Goal: Information Seeking & Learning: Check status

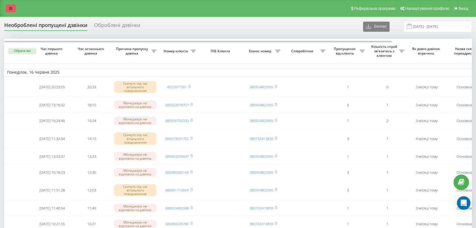
click at [9, 9] on icon at bounding box center [10, 8] width 3 height 4
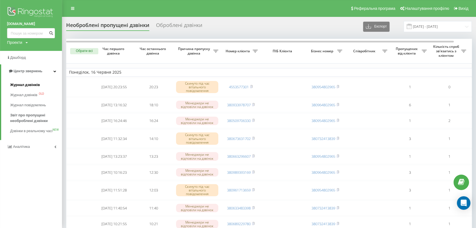
click at [22, 85] on span "Журнал дзвінків" at bounding box center [25, 85] width 30 height 6
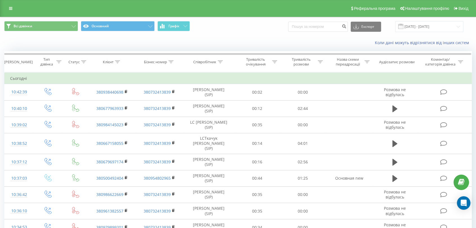
click at [11, 9] on icon at bounding box center [10, 8] width 3 height 4
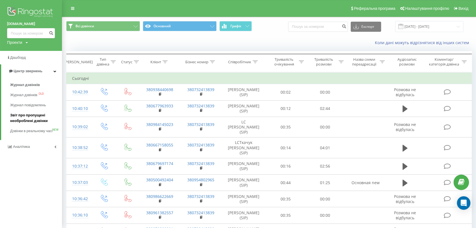
click at [18, 118] on span "Звіт про пропущені необроблені дзвінки" at bounding box center [34, 118] width 49 height 11
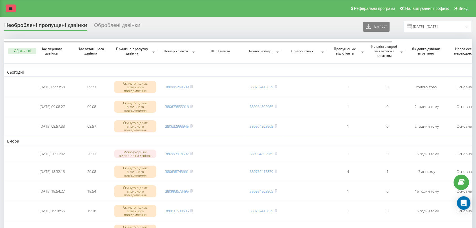
click at [9, 10] on icon at bounding box center [10, 8] width 3 height 4
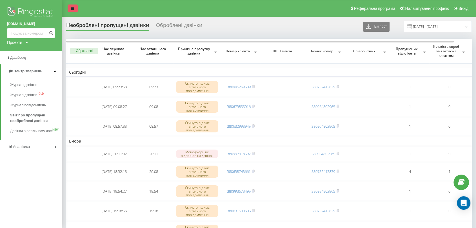
click at [72, 10] on icon at bounding box center [72, 8] width 3 height 4
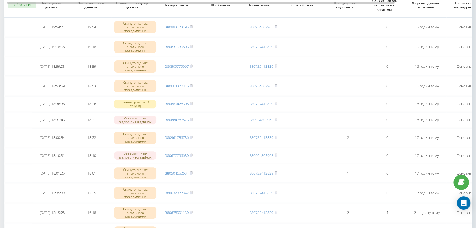
scroll to position [187, 0]
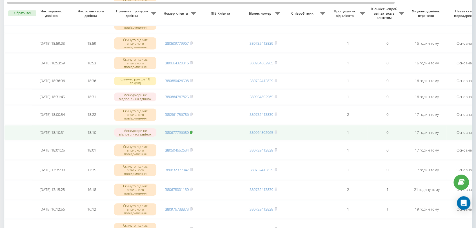
click at [192, 132] on icon at bounding box center [191, 132] width 2 height 3
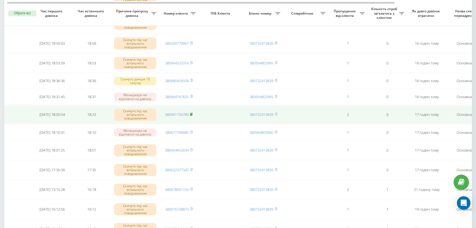
click at [191, 115] on rect at bounding box center [191, 114] width 2 height 3
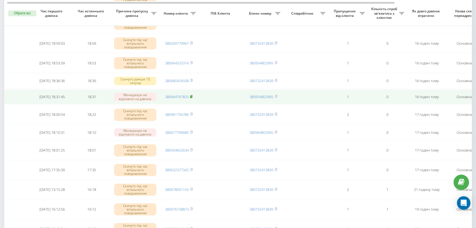
click at [192, 95] on icon at bounding box center [191, 96] width 3 height 3
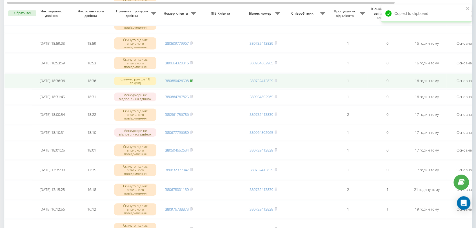
click at [191, 80] on rect at bounding box center [191, 81] width 2 height 3
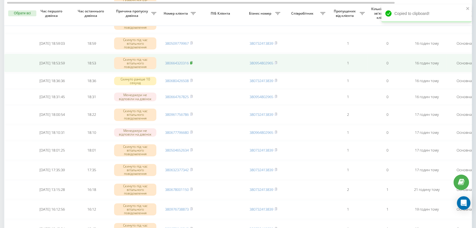
click at [191, 62] on rect at bounding box center [191, 63] width 2 height 3
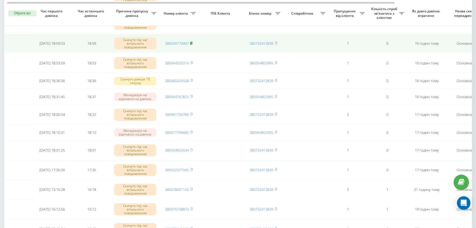
click at [192, 42] on rect at bounding box center [191, 43] width 2 height 3
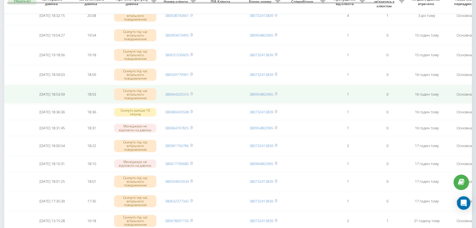
scroll to position [125, 0]
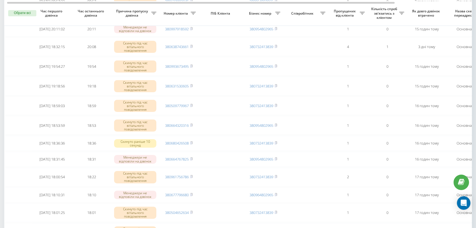
drag, startPoint x: 191, startPoint y: 85, endPoint x: 196, endPoint y: 14, distance: 71.9
click at [191, 85] on rect at bounding box center [191, 86] width 2 height 3
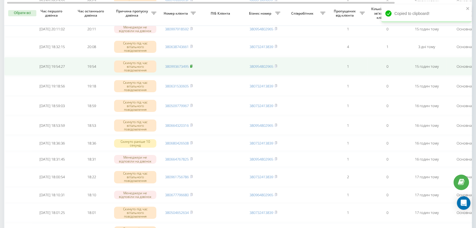
click at [192, 65] on icon at bounding box center [191, 66] width 2 height 3
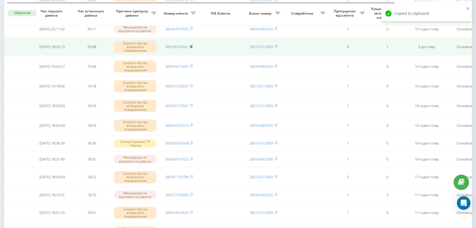
click at [191, 47] on rect at bounding box center [191, 47] width 2 height 3
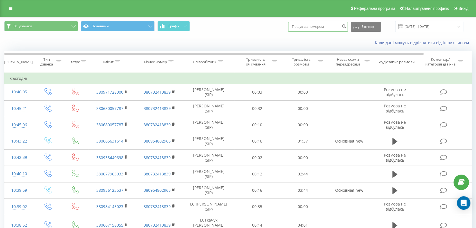
click at [321, 31] on input at bounding box center [318, 27] width 60 height 10
paste input "380677796680"
type input "380677796680"
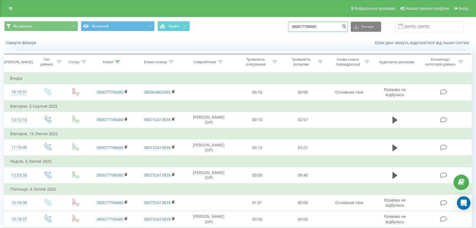
click at [320, 25] on input "380677796680" at bounding box center [318, 27] width 60 height 10
paste input "961756786"
type input "380961756786"
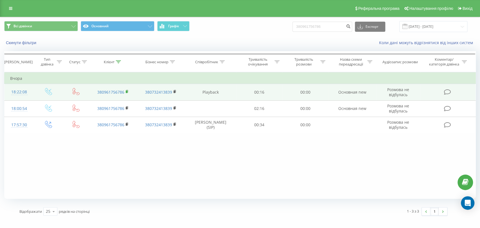
click at [127, 92] on rect at bounding box center [127, 92] width 2 height 3
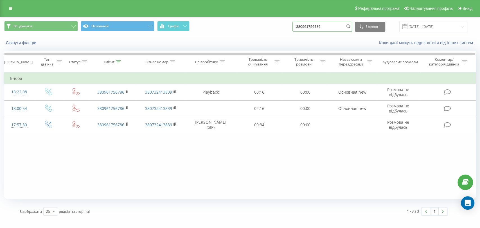
click at [330, 25] on input "380961756786" at bounding box center [323, 27] width 60 height 10
paste input "664767825"
type input "380664767825"
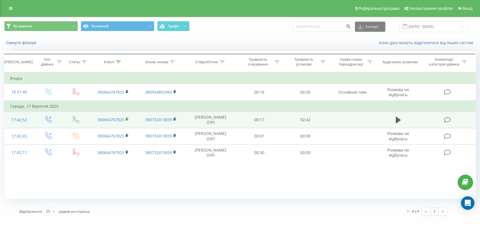
click at [127, 118] on rect at bounding box center [127, 119] width 2 height 3
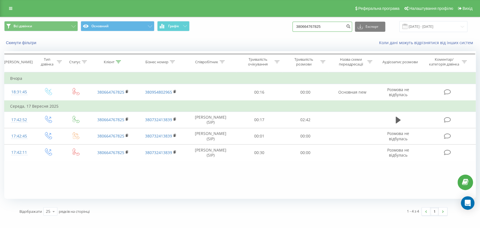
click at [314, 23] on input "380664767825" at bounding box center [323, 27] width 60 height 10
paste input "80426508"
type input "380680426508"
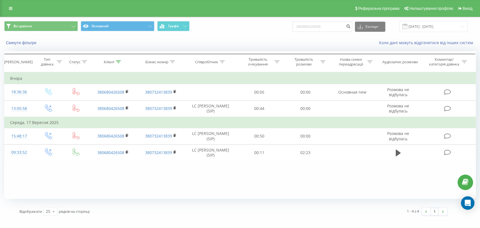
click at [117, 182] on div "Фільтрувати за умовою Дорівнює Введіть значення Скасувати OK Фільтрувати за умо…" at bounding box center [240, 135] width 472 height 127
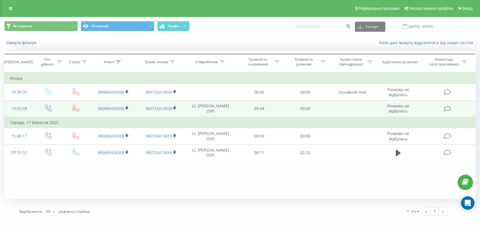
click at [125, 105] on td "380680426508" at bounding box center [113, 108] width 48 height 17
click at [127, 107] on rect at bounding box center [127, 108] width 2 height 3
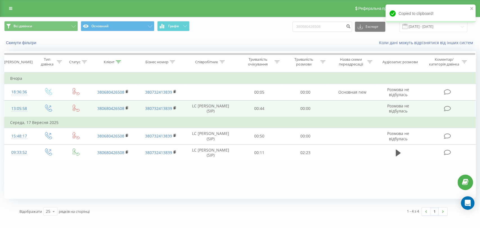
copy td "LC Верхогляд Юлія Юріївна"
drag, startPoint x: 191, startPoint y: 106, endPoint x: 213, endPoint y: 112, distance: 22.4
click at [213, 112] on td "LC Верхогляд Юлія Юріївна (SIP)" at bounding box center [211, 108] width 52 height 17
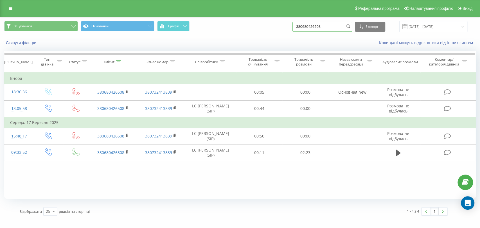
click at [308, 27] on input "380680426508" at bounding box center [323, 27] width 60 height 10
paste input "64320316"
type input "380664320316"
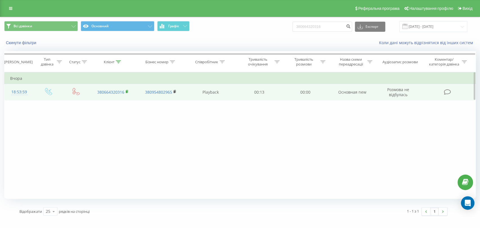
click at [127, 93] on icon at bounding box center [127, 92] width 3 height 4
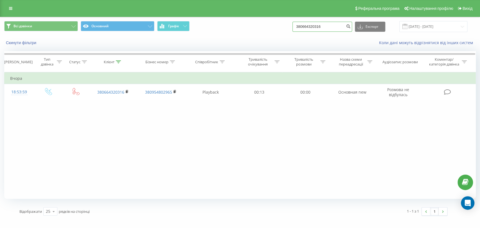
click at [312, 28] on input "380664320316" at bounding box center [323, 27] width 60 height 10
paste input "509779967"
type input "380509779967"
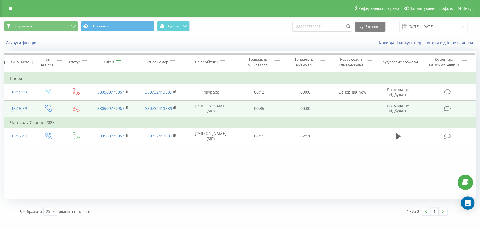
copy td "LCМалиш Анна Іллівна"
drag, startPoint x: 189, startPoint y: 103, endPoint x: 212, endPoint y: 111, distance: 24.3
click at [212, 111] on td "LCМалиш Анна Іллівна (SIP)" at bounding box center [211, 108] width 52 height 17
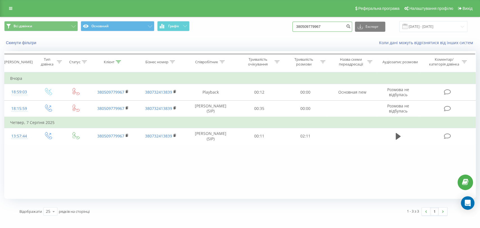
click at [324, 27] on input "380509779967" at bounding box center [323, 27] width 60 height 10
paste input "631530605"
type input "380631530605"
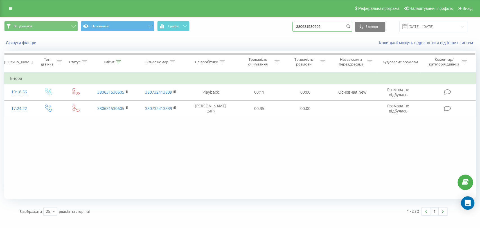
click at [307, 27] on input "380631530605" at bounding box center [323, 27] width 60 height 10
paste input "380993673495"
type input "380993673495"
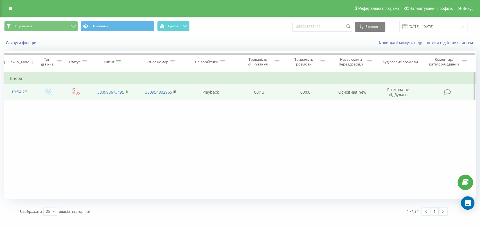
click at [126, 91] on rect at bounding box center [127, 92] width 2 height 3
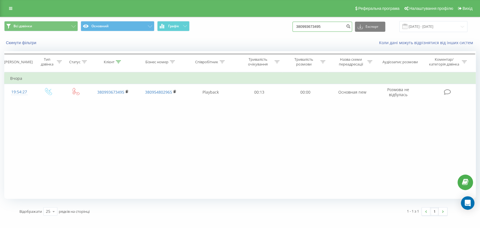
click at [319, 29] on input "380993673495" at bounding box center [323, 27] width 60 height 10
paste input "638743661"
type input "380638743661"
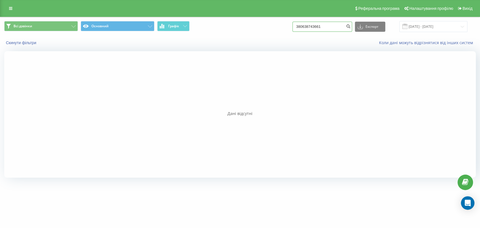
click at [311, 30] on input "380638743661" at bounding box center [323, 27] width 60 height 10
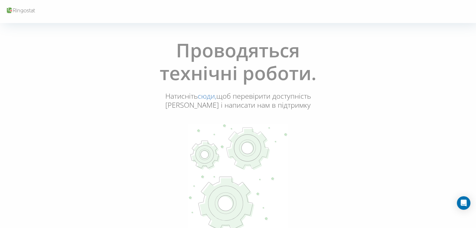
click at [99, 122] on div "Проводяться технічні роботи. Натисніть сюди, щоб перевірити доступність Ringost…" at bounding box center [238, 139] width 472 height 208
click at [210, 98] on link "сюди," at bounding box center [207, 96] width 19 height 10
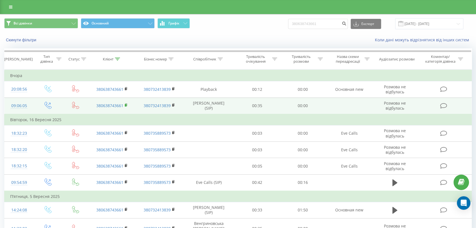
click at [126, 105] on rect at bounding box center [126, 105] width 2 height 3
click at [126, 107] on icon at bounding box center [126, 105] width 3 height 4
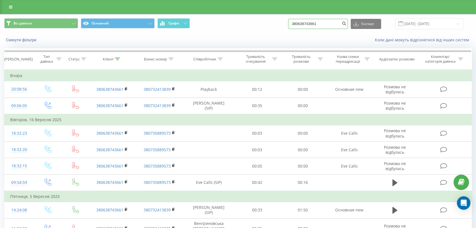
click at [322, 23] on input "380638743661" at bounding box center [318, 24] width 60 height 10
paste input "2993945"
type input "380632993945"
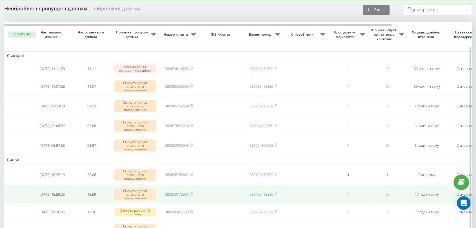
scroll to position [17, 0]
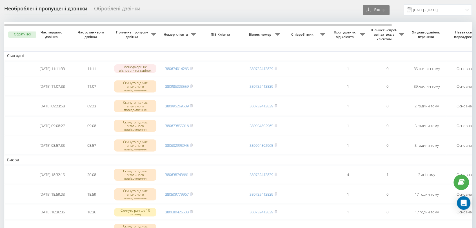
click at [192, 12] on div "Необроблені пропущені дзвінки Оброблені дзвінки Експорт .csv .xlsx [DATE] - [DA…" at bounding box center [237, 10] width 467 height 11
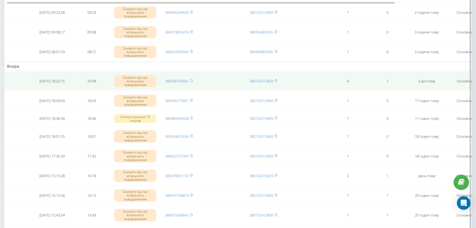
scroll to position [48, 0]
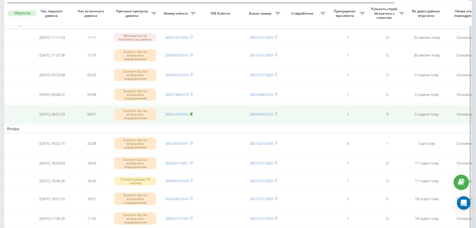
click at [192, 113] on rect at bounding box center [191, 114] width 2 height 3
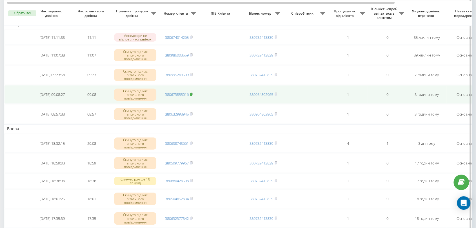
click at [192, 95] on rect at bounding box center [191, 94] width 2 height 3
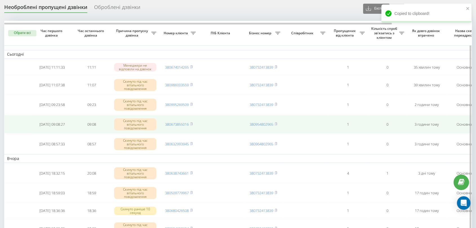
scroll to position [0, 0]
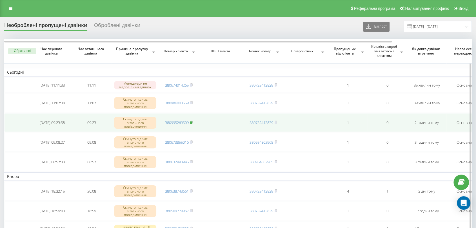
click at [192, 123] on icon at bounding box center [191, 122] width 3 height 3
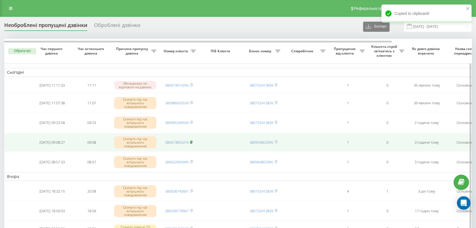
click at [192, 142] on rect at bounding box center [191, 142] width 2 height 3
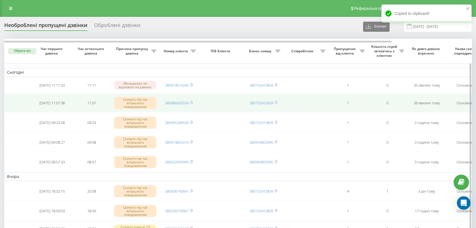
click at [193, 104] on td "380986003559" at bounding box center [178, 103] width 39 height 19
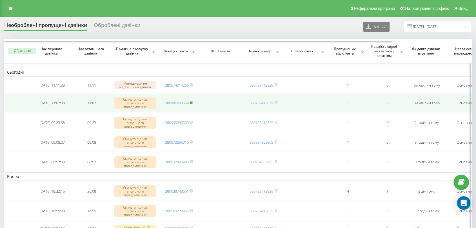
click at [192, 102] on icon at bounding box center [191, 102] width 2 height 3
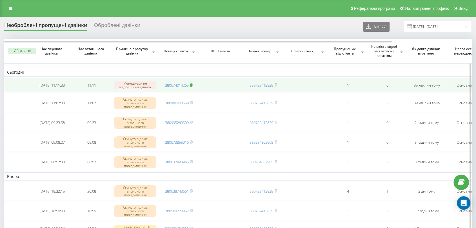
click at [192, 85] on rect at bounding box center [191, 85] width 2 height 3
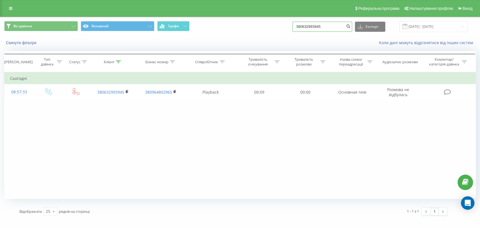
click at [308, 23] on input "380632993945" at bounding box center [323, 27] width 60 height 10
paste input "73855016"
type input "380673855016"
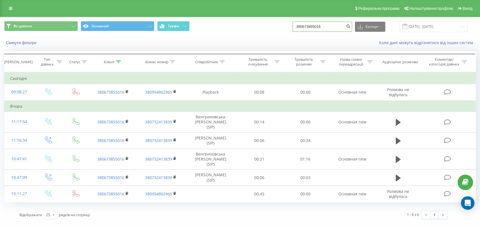
click at [306, 30] on input "380673855016" at bounding box center [323, 27] width 60 height 10
paste input "995269509"
type input "380995269509"
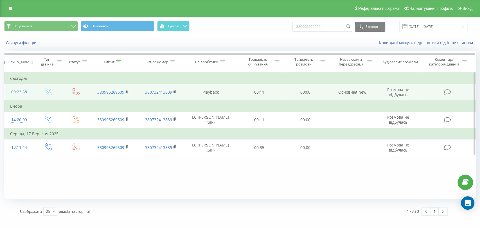
click at [125, 92] on td "380995269509" at bounding box center [113, 92] width 48 height 17
click at [126, 91] on rect at bounding box center [127, 92] width 2 height 3
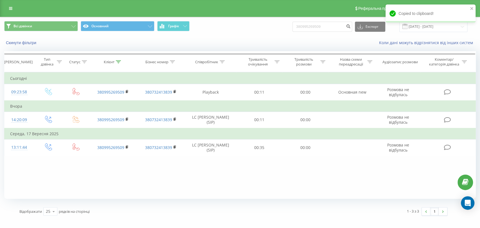
drag, startPoint x: 146, startPoint y: 42, endPoint x: 181, endPoint y: 64, distance: 41.6
click at [146, 42] on div "Скинути фільтри" at bounding box center [90, 43] width 180 height 6
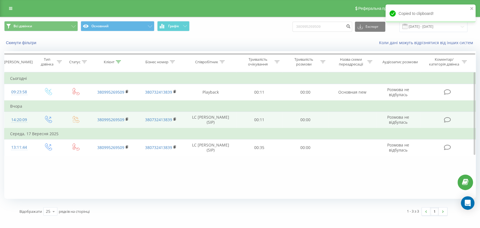
copy td "LC Іванютенко Ірина Ігорівна"
drag, startPoint x: 189, startPoint y: 115, endPoint x: 214, endPoint y: 122, distance: 25.8
click at [214, 122] on td "LC Іванютенко Ірина Ігорівна (SIP)" at bounding box center [211, 120] width 52 height 17
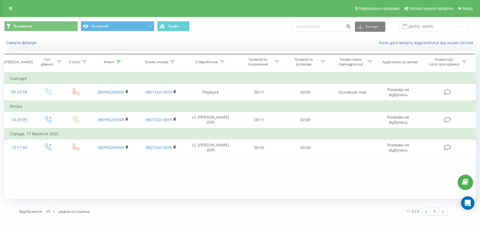
click at [300, 24] on div "Всі дзвінки Основний Графік 380995269509 Експорт .csv .xls .xlsx 19.06.2025 - 1…" at bounding box center [240, 26] width 472 height 11
click at [307, 25] on input "380995269509" at bounding box center [323, 27] width 60 height 10
paste input "8600355"
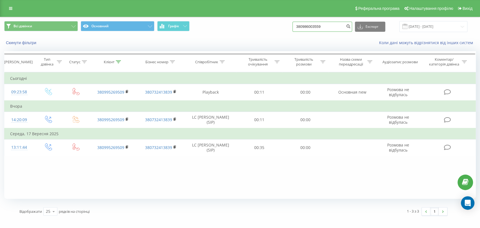
type input "380986003559"
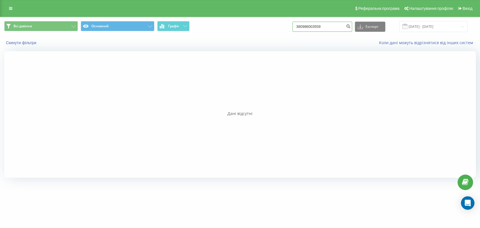
click at [324, 24] on input "380986003559" at bounding box center [323, 27] width 60 height 10
paste input "674014265"
type input "380674014265"
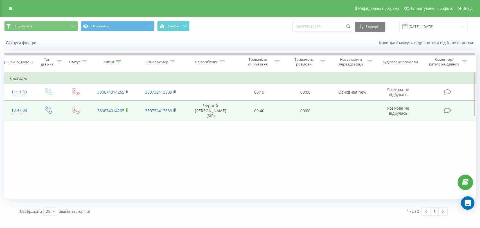
click at [127, 109] on rect at bounding box center [127, 110] width 2 height 3
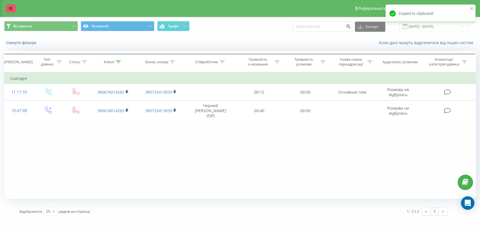
click at [10, 7] on icon at bounding box center [10, 8] width 3 height 4
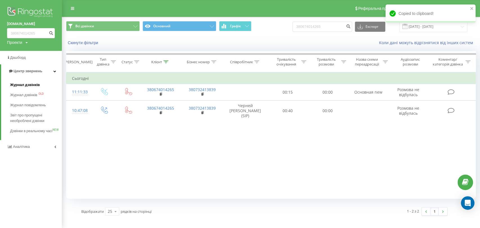
click at [23, 86] on span "Журнал дзвінків" at bounding box center [25, 85] width 30 height 6
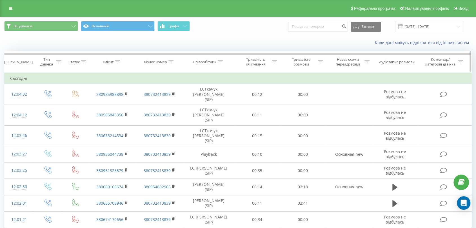
click at [220, 61] on icon at bounding box center [220, 62] width 5 height 3
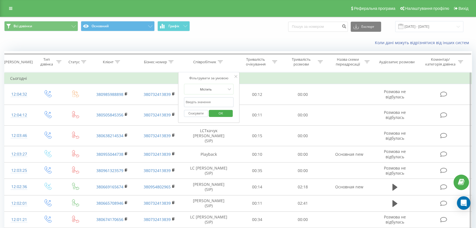
click at [208, 99] on input "text" at bounding box center [209, 102] width 50 height 10
type input "калита"
click at [216, 114] on span "OK" at bounding box center [221, 113] width 16 height 9
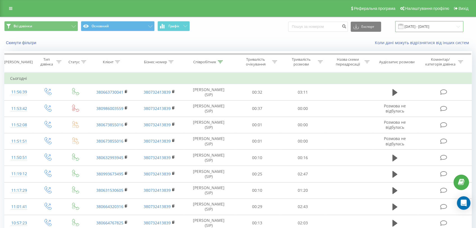
click at [444, 28] on input "[DATE] - [DATE]" at bounding box center [429, 26] width 68 height 11
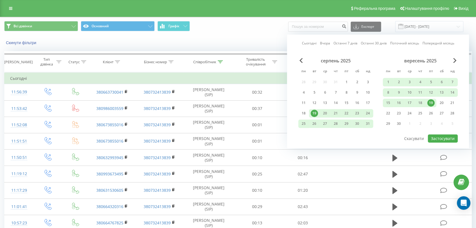
click at [432, 101] on div "19" at bounding box center [430, 102] width 7 height 7
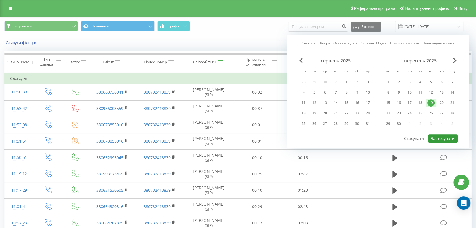
click at [436, 135] on button "Застосувати" at bounding box center [442, 139] width 30 height 8
type input "19.09.2025 - 19.09.2025"
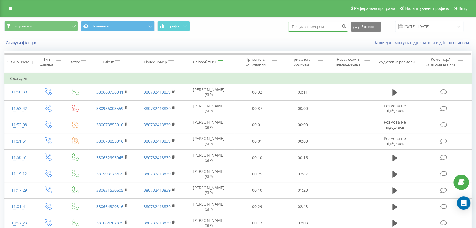
click at [334, 28] on input at bounding box center [318, 27] width 60 height 10
paste input "380955044738"
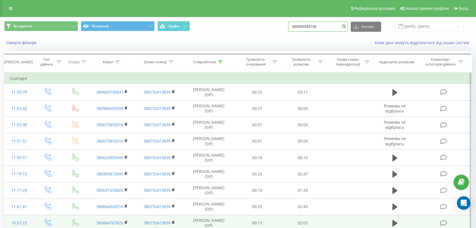
type input "380955044738"
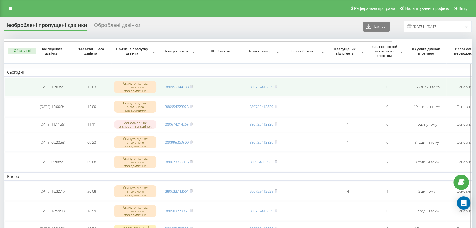
drag, startPoint x: 191, startPoint y: 86, endPoint x: 191, endPoint y: 79, distance: 6.5
click at [191, 86] on rect at bounding box center [191, 87] width 2 height 3
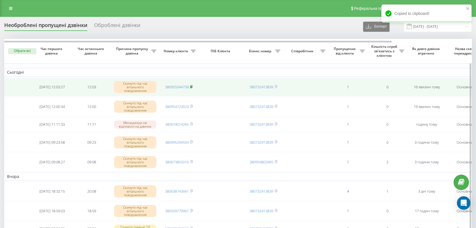
click at [191, 87] on rect at bounding box center [191, 87] width 2 height 3
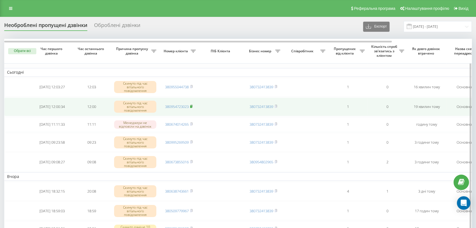
click at [191, 106] on rect at bounding box center [191, 107] width 2 height 3
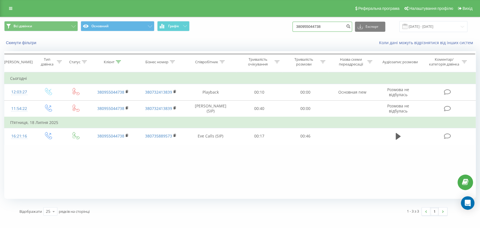
click at [321, 27] on input "380955044738" at bounding box center [323, 27] width 60 height 10
click at [317, 29] on input "380955044738" at bounding box center [323, 27] width 60 height 10
paste input "4723023"
type input "380954723023"
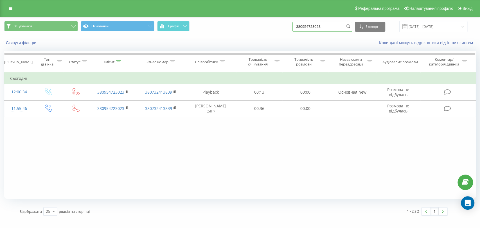
click at [306, 24] on input "380954723023" at bounding box center [323, 27] width 60 height 10
paste input "0001102"
type input "380950001102"
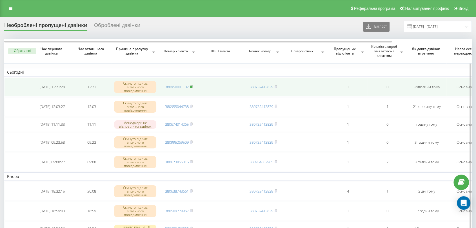
click at [192, 88] on rect at bounding box center [191, 87] width 2 height 3
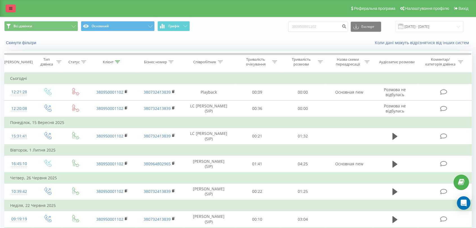
click at [8, 10] on link at bounding box center [11, 9] width 10 height 8
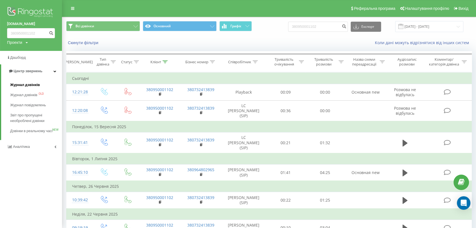
click at [25, 84] on span "Журнал дзвінків" at bounding box center [25, 85] width 30 height 6
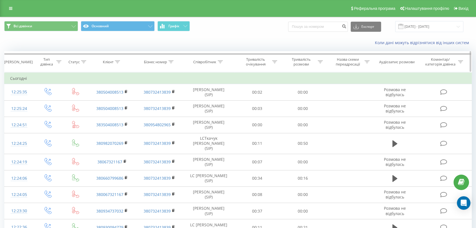
click at [218, 62] on icon at bounding box center [220, 62] width 5 height 3
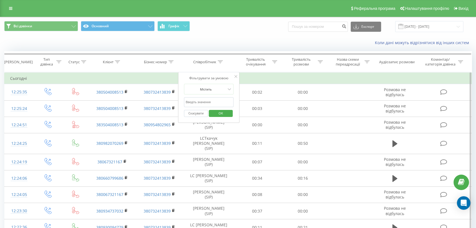
click at [211, 101] on input "text" at bounding box center [209, 102] width 50 height 10
type input "калита"
click at [221, 116] on span "OK" at bounding box center [221, 113] width 16 height 9
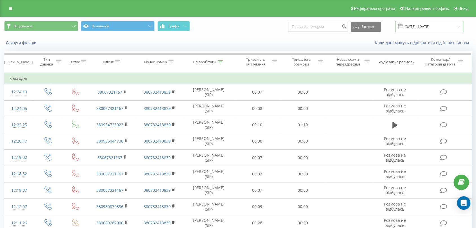
click at [436, 22] on input "[DATE] - [DATE]" at bounding box center [429, 26] width 68 height 11
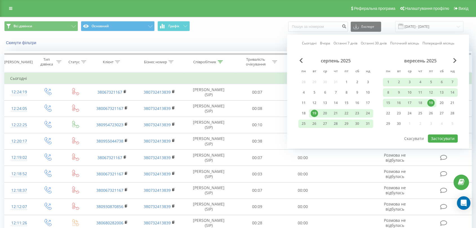
click at [429, 102] on div "19" at bounding box center [430, 102] width 7 height 7
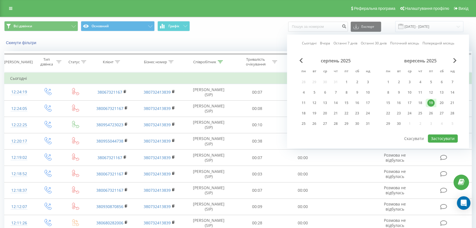
click at [432, 141] on div "Сьогодні Вчора Останні 7 днів Останні 30 днів Поточний місяць Попередній місяць…" at bounding box center [378, 92] width 182 height 114
click at [433, 139] on button "Застосувати" at bounding box center [442, 139] width 30 height 8
type input "[DATE] - [DATE]"
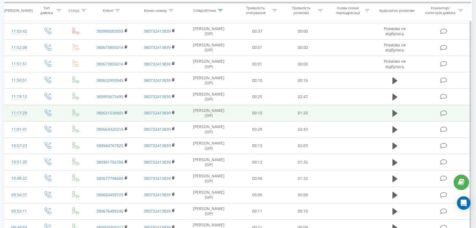
scroll to position [286, 0]
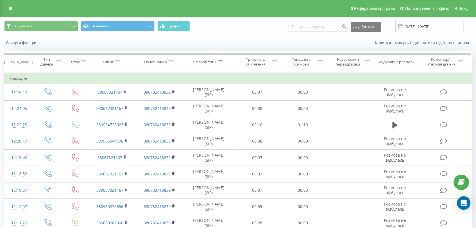
click at [411, 28] on input "19.09.2025 - 19.09.2025" at bounding box center [429, 26] width 68 height 11
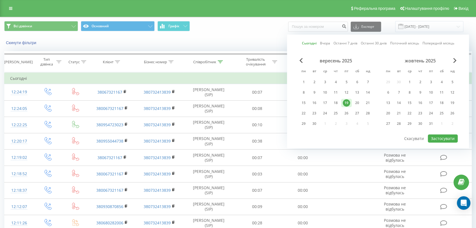
click at [347, 102] on div "19" at bounding box center [345, 102] width 7 height 7
click at [434, 138] on button "Застосувати" at bounding box center [442, 139] width 30 height 8
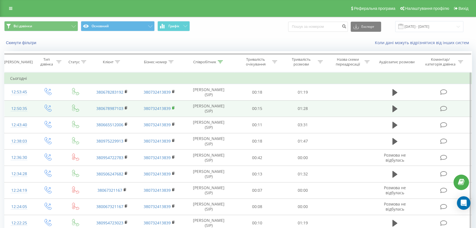
click at [173, 108] on rect at bounding box center [173, 108] width 2 height 3
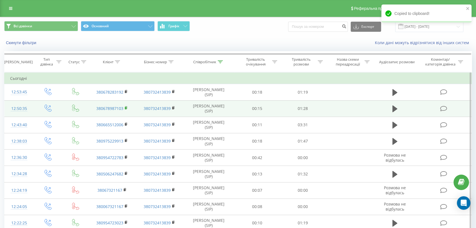
click at [125, 106] on icon at bounding box center [126, 108] width 3 height 4
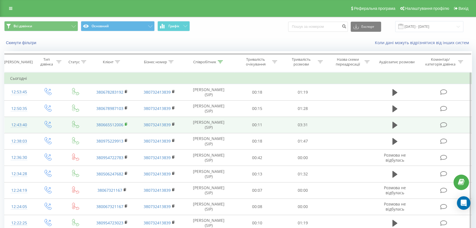
click at [125, 123] on rect at bounding box center [126, 124] width 2 height 3
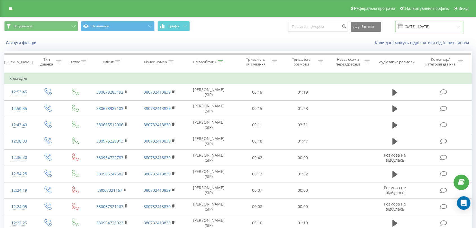
click at [414, 24] on input "19.09.2025 - 19.09.2025" at bounding box center [429, 26] width 68 height 11
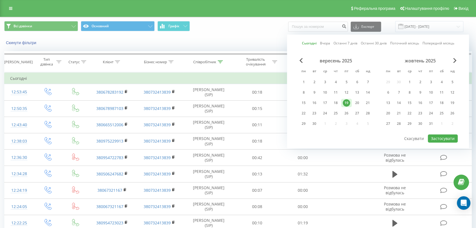
click at [346, 100] on div "19" at bounding box center [345, 102] width 7 height 7
click at [436, 138] on button "Застосувати" at bounding box center [442, 139] width 30 height 8
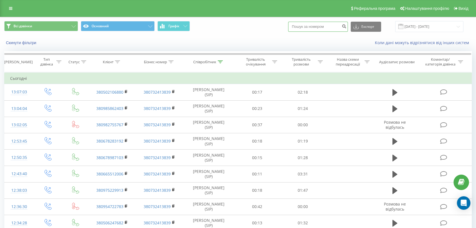
click at [328, 30] on input at bounding box center [318, 27] width 60 height 10
paste input "380972124282"
type input "380972124282"
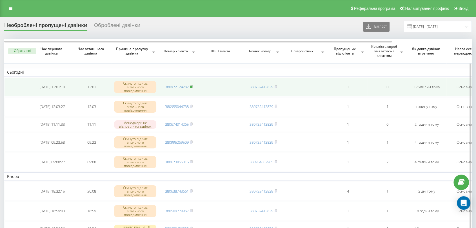
click at [191, 85] on icon at bounding box center [191, 86] width 3 height 3
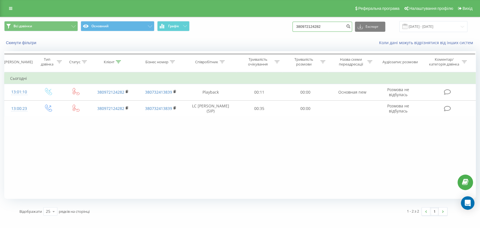
click at [313, 28] on input "380972124282" at bounding box center [323, 27] width 60 height 10
paste input "632890873"
type input "380632890873"
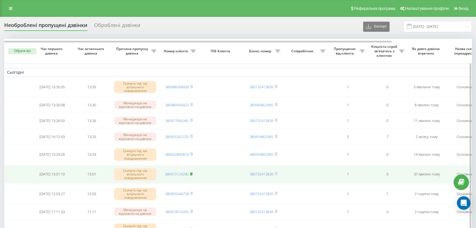
click at [192, 174] on icon at bounding box center [191, 174] width 2 height 3
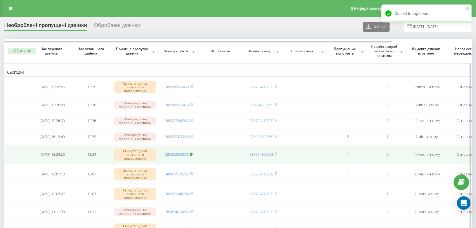
click at [192, 156] on rect at bounding box center [191, 154] width 2 height 3
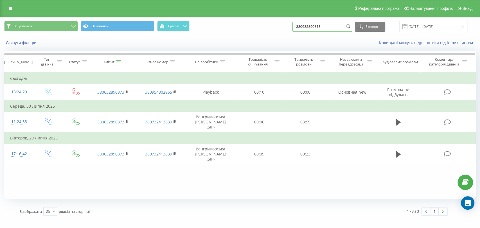
click at [323, 24] on input "380632890873" at bounding box center [323, 27] width 60 height 10
paste input "977066365"
type input "380977066365"
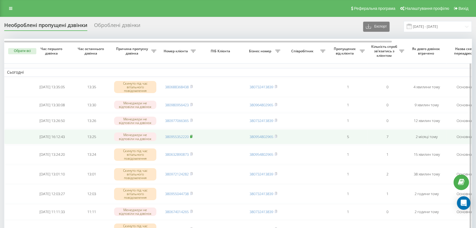
click at [192, 138] on icon at bounding box center [191, 136] width 2 height 3
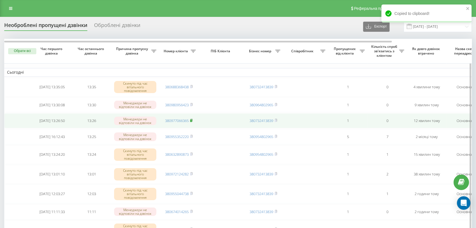
click at [192, 121] on icon at bounding box center [191, 120] width 2 height 3
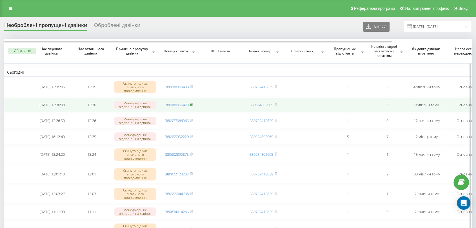
click at [191, 103] on icon at bounding box center [191, 104] width 3 height 3
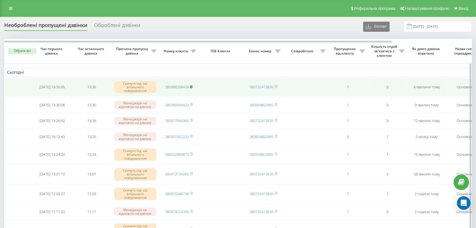
click at [191, 88] on rect at bounding box center [191, 87] width 2 height 3
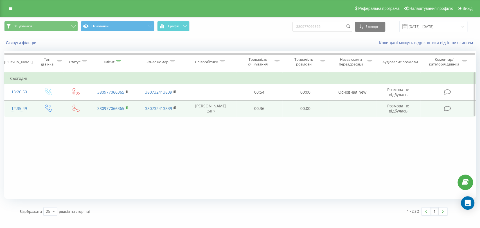
click at [126, 108] on rect at bounding box center [127, 108] width 2 height 3
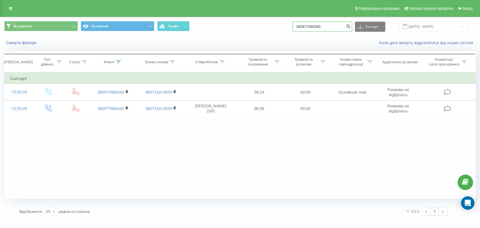
click at [311, 26] on input "380977066365" at bounding box center [323, 27] width 60 height 10
paste input "80956423"
type input "380980956423"
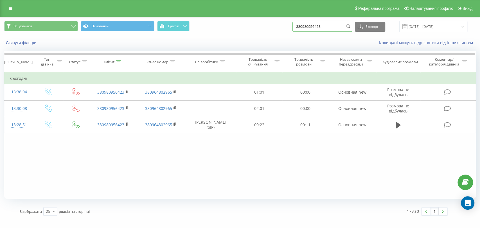
click at [310, 26] on input "380980956423" at bounding box center [323, 27] width 60 height 10
paste input "688368438"
type input "380688368438"
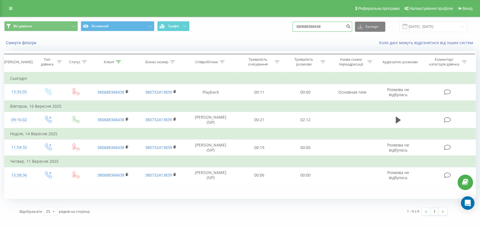
click at [311, 25] on input "380688368438" at bounding box center [323, 27] width 60 height 10
paste input "980956423"
type input "380980956423"
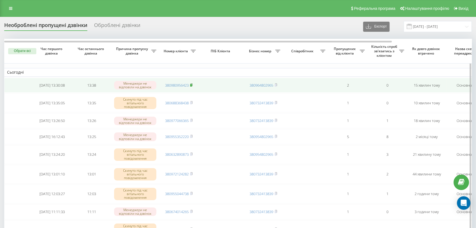
click at [191, 86] on rect at bounding box center [191, 85] width 2 height 3
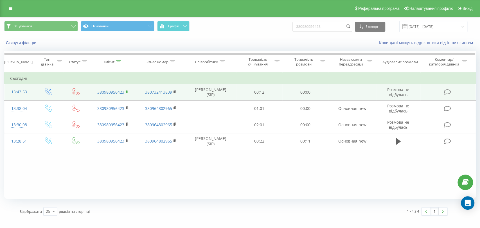
click at [126, 93] on icon at bounding box center [127, 92] width 3 height 4
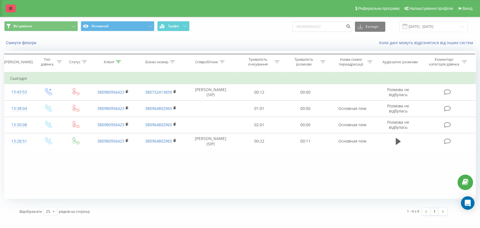
click at [11, 11] on link at bounding box center [11, 9] width 10 height 8
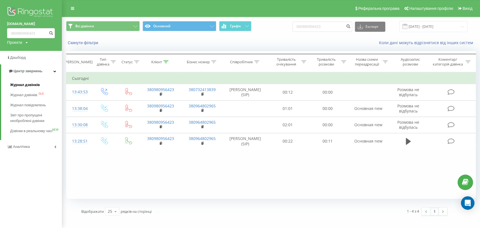
click at [18, 84] on span "Журнал дзвінків" at bounding box center [25, 85] width 30 height 6
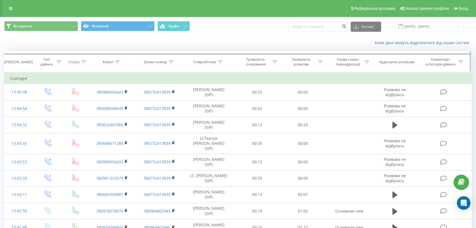
click at [219, 61] on icon at bounding box center [220, 62] width 5 height 3
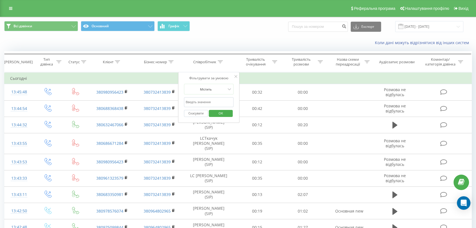
click at [202, 101] on input "text" at bounding box center [209, 102] width 50 height 10
type input "калита"
click at [214, 114] on span "OK" at bounding box center [221, 113] width 16 height 9
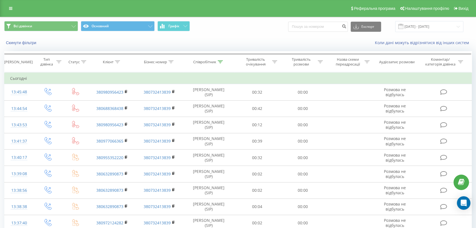
click at [403, 28] on span at bounding box center [400, 26] width 5 height 5
click at [412, 26] on input "19.08.2025 - 19.09.2025" at bounding box center [429, 26] width 68 height 11
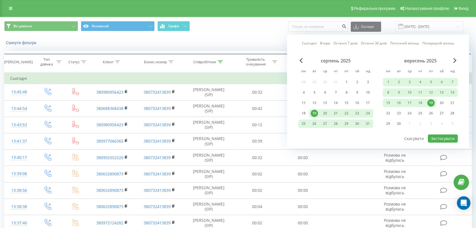
click at [431, 103] on div "19" at bounding box center [430, 102] width 7 height 7
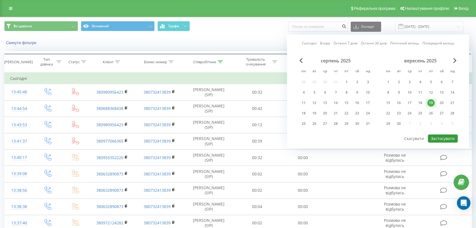
click at [433, 138] on button "Застосувати" at bounding box center [442, 139] width 30 height 8
type input "[DATE] - [DATE]"
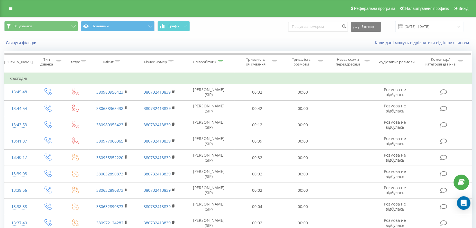
click at [228, 25] on span "Всі дзвінки Основний Графік" at bounding box center [118, 26] width 229 height 11
click at [313, 23] on input at bounding box center [318, 27] width 60 height 10
paste input "380676726233"
type input "380676726233"
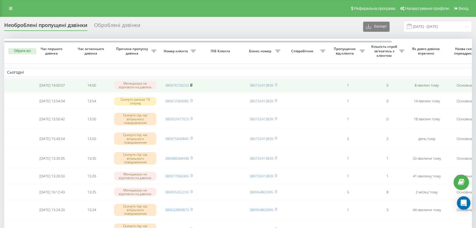
click at [192, 84] on rect at bounding box center [191, 85] width 2 height 3
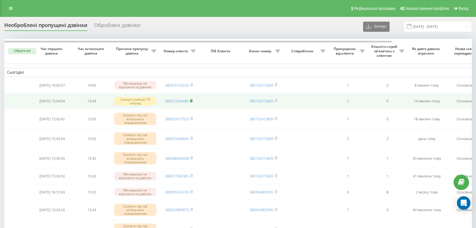
click at [192, 101] on icon at bounding box center [191, 100] width 2 height 3
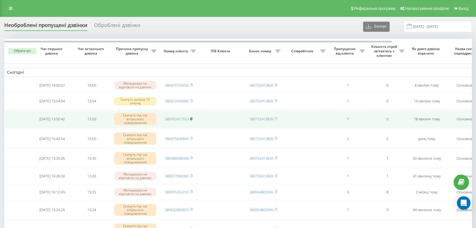
click at [192, 119] on rect at bounding box center [191, 119] width 2 height 3
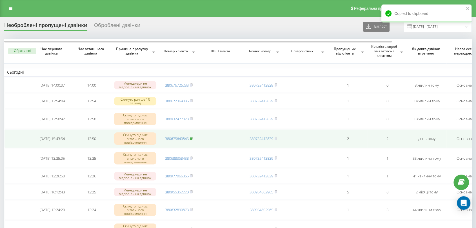
click at [192, 138] on icon at bounding box center [191, 138] width 3 height 3
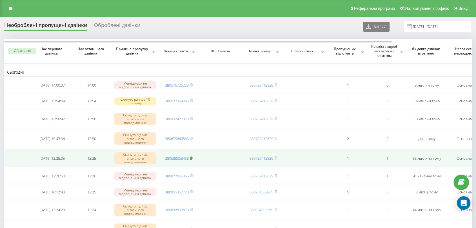
click at [191, 160] on rect at bounding box center [191, 158] width 2 height 3
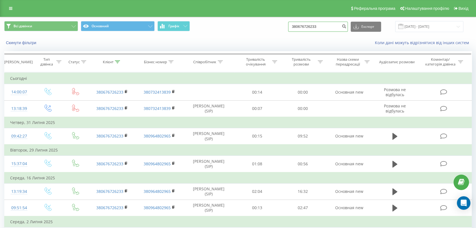
click at [324, 26] on input "380676726233" at bounding box center [318, 27] width 60 height 10
paste input "2364085"
type input "380672364085"
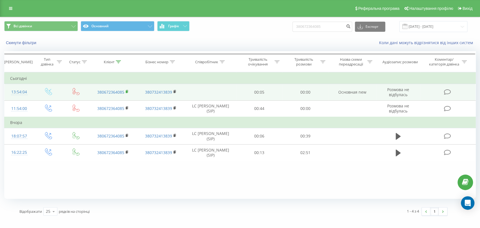
click at [126, 91] on rect at bounding box center [127, 92] width 2 height 3
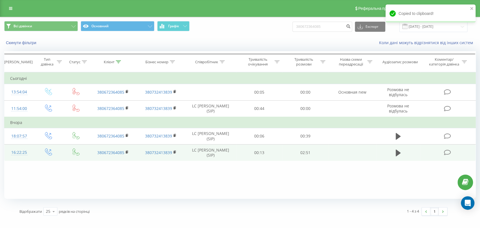
drag, startPoint x: 153, startPoint y: 167, endPoint x: 178, endPoint y: 144, distance: 33.6
click at [153, 167] on div "Фільтрувати за умовою Дорівнює Введіть значення Скасувати OK Фільтрувати за умо…" at bounding box center [240, 135] width 472 height 127
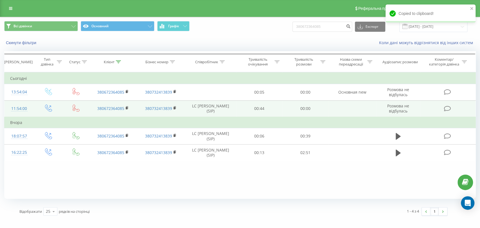
copy td "LC [PERSON_NAME]"
drag, startPoint x: 203, startPoint y: 108, endPoint x: 214, endPoint y: 111, distance: 11.3
click at [214, 111] on td "LC Верхогляд Юлія Юріївна (SIP)" at bounding box center [211, 108] width 52 height 17
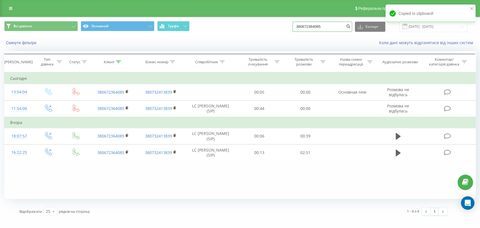
click at [327, 26] on input "380672364085" at bounding box center [323, 27] width 60 height 10
paste input "932477023"
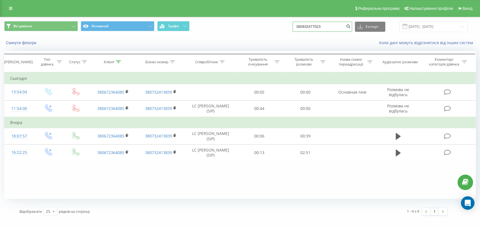
type input "380932477023"
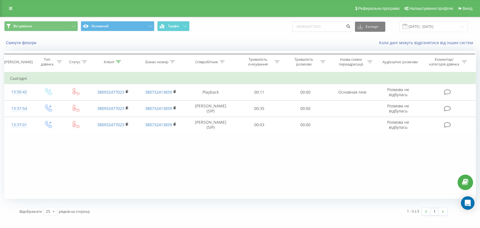
click at [137, 183] on div "Фільтрувати за умовою Дорівнює Введіть значення Скасувати OK Фільтрувати за умо…" at bounding box center [240, 135] width 472 height 127
click at [321, 31] on input "380932477023" at bounding box center [323, 27] width 60 height 10
paste input "675640845"
type input "380675640845"
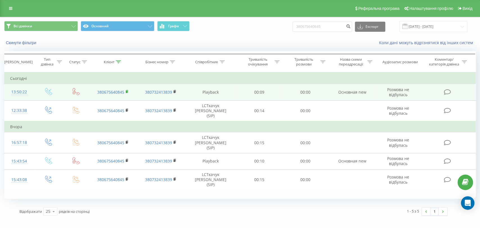
click at [127, 91] on rect at bounding box center [127, 92] width 2 height 3
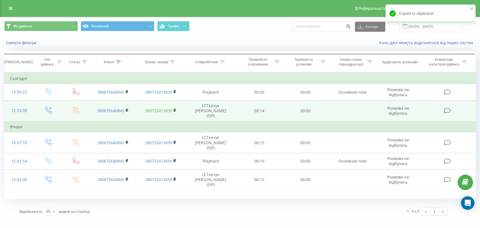
drag, startPoint x: 151, startPoint y: 203, endPoint x: 167, endPoint y: 109, distance: 94.5
click at [151, 202] on div "Всі дзвінки Основний Графік 380675640845 Експорт .csv .xls .xlsx 19.06.2025 - 1…" at bounding box center [240, 118] width 472 height 203
copy td "LCТкачук Марина Миколаївна"
drag, startPoint x: 188, startPoint y: 104, endPoint x: 218, endPoint y: 110, distance: 31.2
click at [218, 110] on td "LCТкачук Марина Миколаївна (SIP)" at bounding box center [211, 110] width 52 height 21
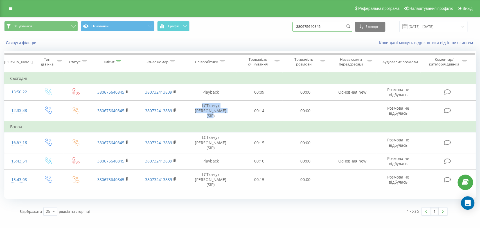
click at [308, 23] on input "380675640845" at bounding box center [323, 27] width 60 height 10
paste input "88368438"
type input "380688368438"
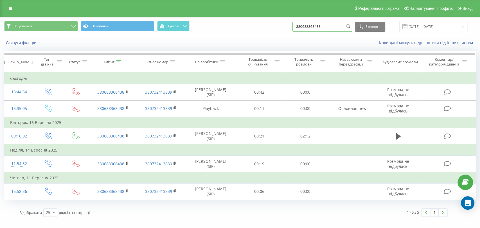
click at [311, 26] on input "380688368438" at bounding box center [323, 27] width 60 height 10
paste input "72364085"
type input "380672364085"
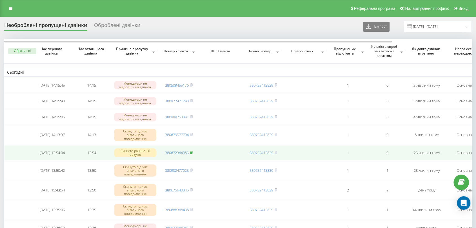
click at [191, 155] on span at bounding box center [191, 152] width 3 height 5
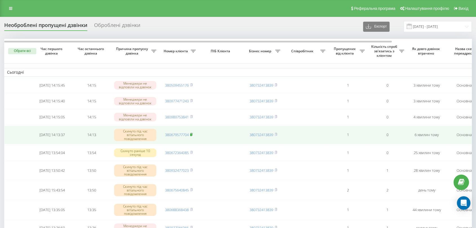
click at [192, 136] on rect at bounding box center [191, 135] width 2 height 3
click at [191, 136] on rect at bounding box center [191, 135] width 2 height 3
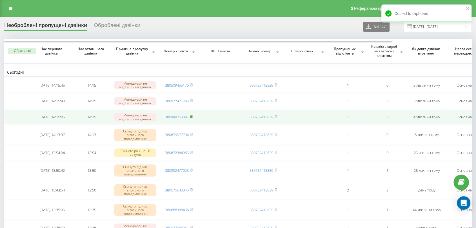
click at [192, 118] on rect at bounding box center [191, 117] width 2 height 3
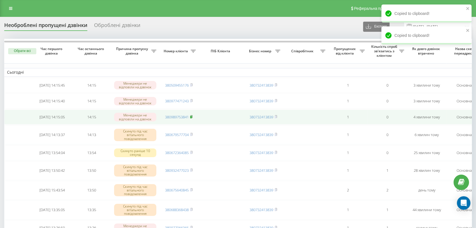
click at [191, 118] on rect at bounding box center [191, 117] width 2 height 3
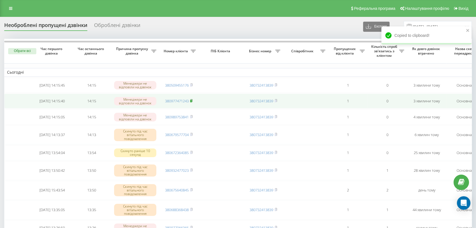
click at [191, 102] on rect at bounding box center [191, 101] width 2 height 3
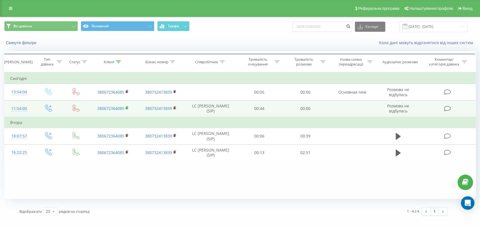
click at [126, 108] on rect at bounding box center [127, 108] width 2 height 3
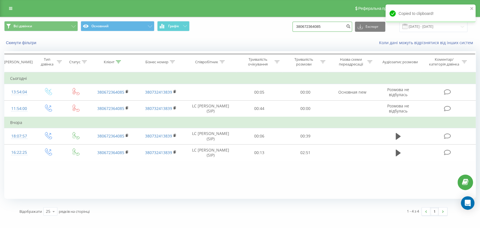
click at [310, 29] on input "380672364085" at bounding box center [323, 27] width 60 height 10
paste input "9577704"
type input "380679577704"
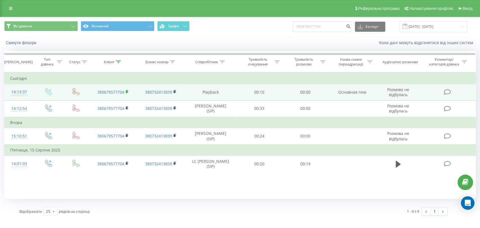
click at [126, 92] on icon at bounding box center [127, 92] width 3 height 4
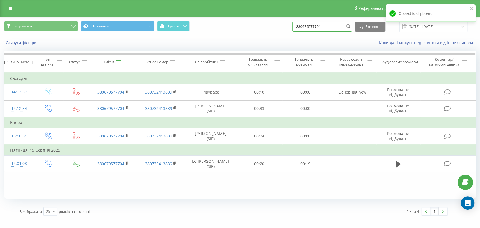
click at [317, 30] on input "380679577704" at bounding box center [323, 27] width 60 height 10
paste input "989753841"
type input "380989753841"
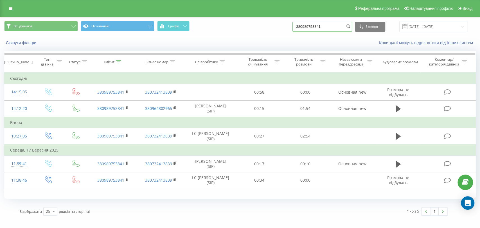
click at [325, 28] on input "380989753841" at bounding box center [323, 27] width 60 height 10
click at [317, 25] on input "380989753841" at bounding box center [323, 27] width 60 height 10
paste input "77471243"
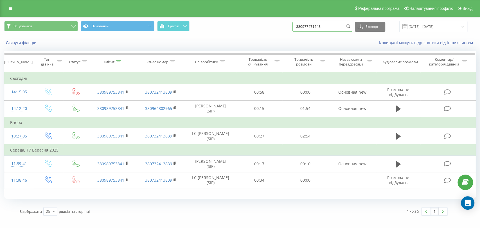
type input "380977471243"
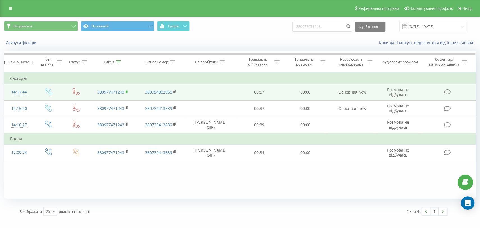
click at [126, 91] on rect at bounding box center [127, 92] width 2 height 3
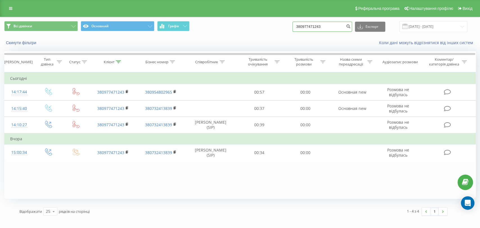
click at [316, 31] on input "380977471243" at bounding box center [323, 27] width 60 height 10
paste input "509455176"
type input "380509455176"
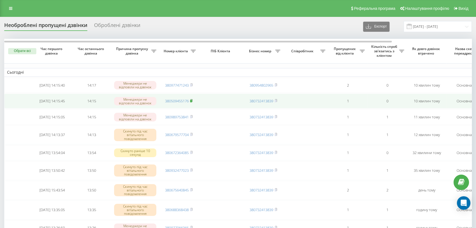
click at [192, 102] on rect at bounding box center [191, 101] width 2 height 3
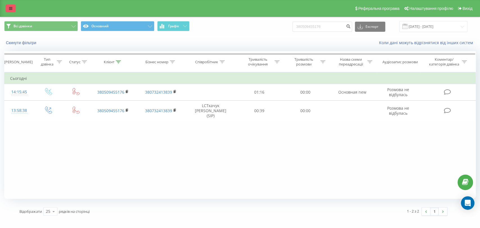
click at [14, 11] on link at bounding box center [11, 9] width 10 height 8
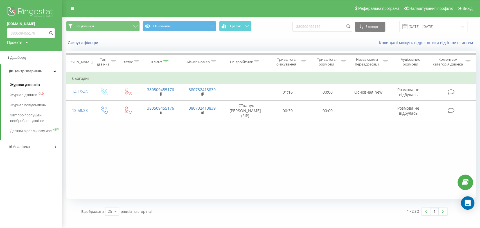
click at [34, 84] on span "Журнал дзвінків" at bounding box center [25, 85] width 30 height 6
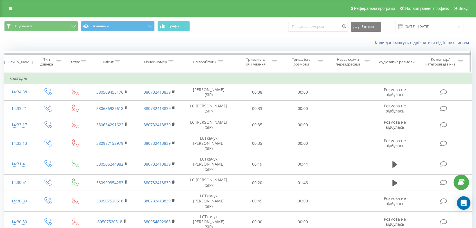
click at [220, 59] on th "Співробітник" at bounding box center [208, 62] width 51 height 21
click at [221, 64] on th "Співробітник" at bounding box center [208, 62] width 51 height 21
click at [221, 62] on icon at bounding box center [220, 62] width 5 height 3
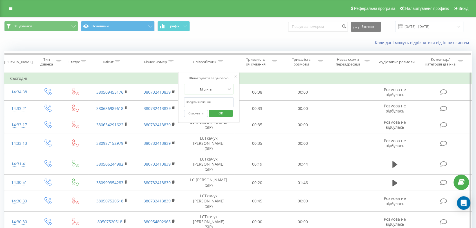
click at [214, 101] on input "text" at bounding box center [209, 102] width 50 height 10
type input "[PERSON_NAME]"
click at [220, 111] on span "OK" at bounding box center [221, 113] width 16 height 9
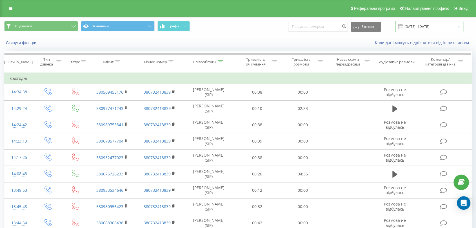
click at [420, 30] on input "19.08.2025 - 19.09.2025" at bounding box center [429, 26] width 68 height 11
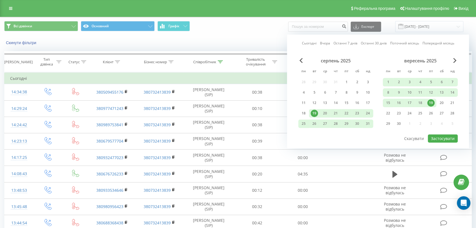
click at [429, 102] on div "19" at bounding box center [430, 102] width 7 height 7
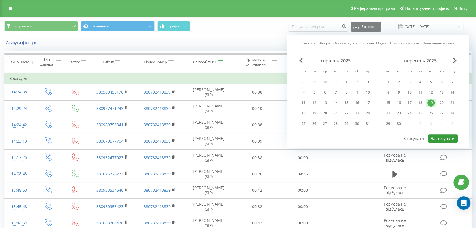
click at [436, 136] on button "Застосувати" at bounding box center [442, 139] width 30 height 8
type input "[DATE] - [DATE]"
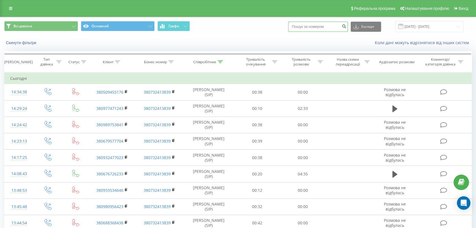
click at [314, 25] on input at bounding box center [318, 27] width 60 height 10
paste input "380983559200"
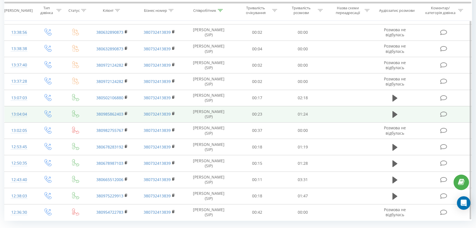
scroll to position [286, 0]
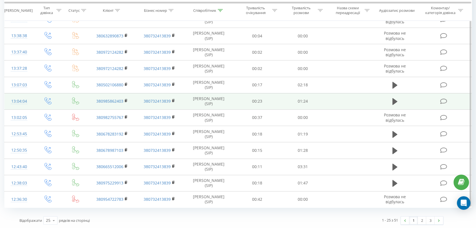
type input "380983559200"
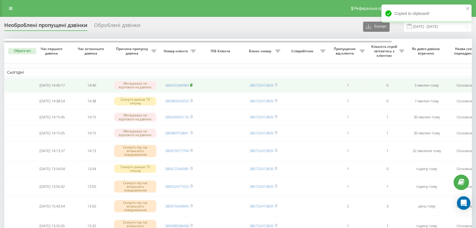
click at [192, 84] on icon at bounding box center [191, 84] width 3 height 3
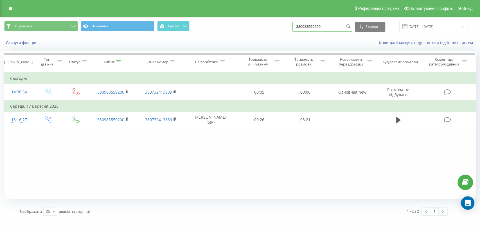
click at [317, 27] on input "380983559200" at bounding box center [323, 27] width 60 height 10
paste input "505589984"
type input "380505589984"
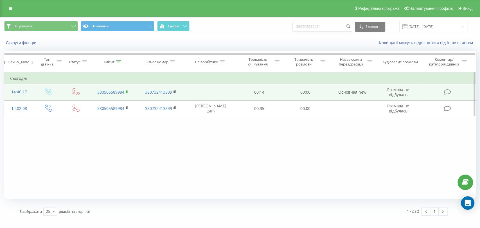
click at [127, 93] on rect at bounding box center [127, 92] width 2 height 3
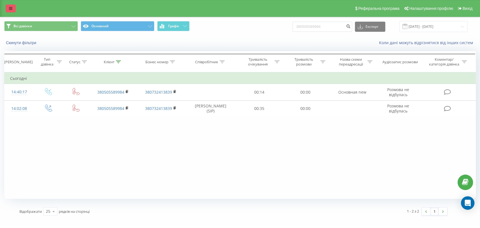
click at [9, 7] on link at bounding box center [11, 9] width 10 height 8
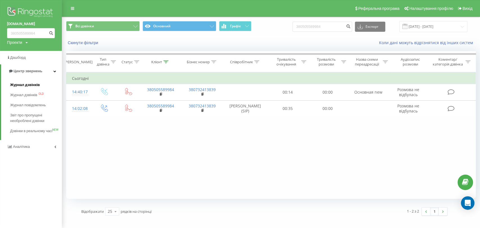
click at [29, 84] on span "Журнал дзвінків" at bounding box center [25, 85] width 30 height 6
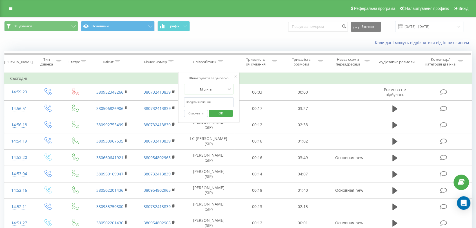
type input "[PERSON_NAME]"
click at [215, 114] on span "OK" at bounding box center [221, 113] width 16 height 9
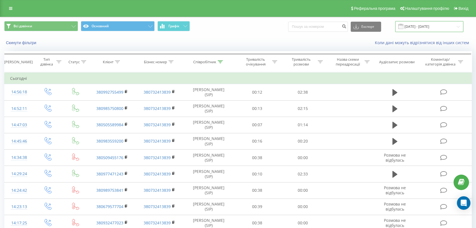
click at [444, 27] on input "[DATE] - [DATE]" at bounding box center [429, 26] width 68 height 11
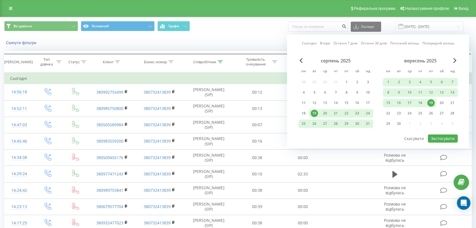
click at [433, 100] on div "19" at bounding box center [430, 102] width 7 height 7
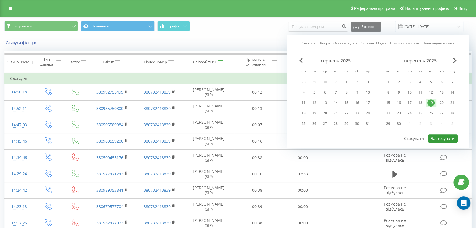
click at [438, 135] on button "Застосувати" at bounding box center [442, 139] width 30 height 8
type input "[DATE] - [DATE]"
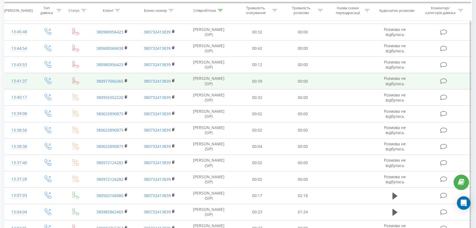
scroll to position [286, 0]
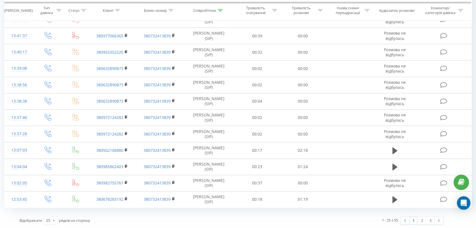
click at [307, 214] on div "1 - 25 з 55 1 2 3" at bounding box center [339, 220] width 216 height 16
click at [430, 221] on link "3" at bounding box center [430, 221] width 8 height 8
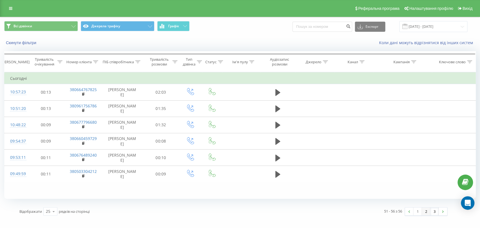
click at [429, 213] on link "2" at bounding box center [426, 212] width 8 height 8
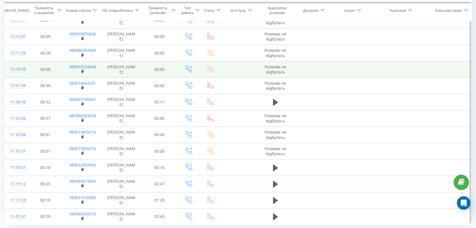
scroll to position [286, 0]
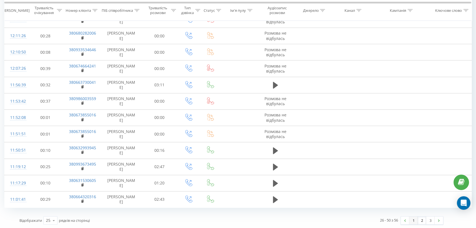
click at [412, 221] on link "1" at bounding box center [413, 221] width 8 height 8
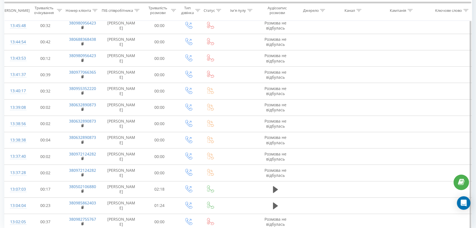
scroll to position [286, 0]
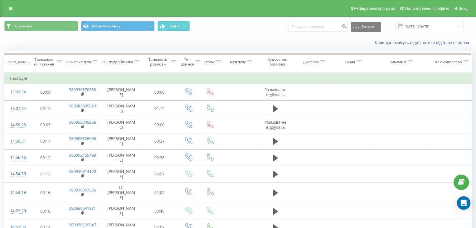
click at [260, 39] on div "Коли дані можуть відрізнятися вiд інших систем" at bounding box center [237, 43] width 475 height 14
click at [418, 28] on input "[DATE] - [DATE]" at bounding box center [429, 26] width 68 height 11
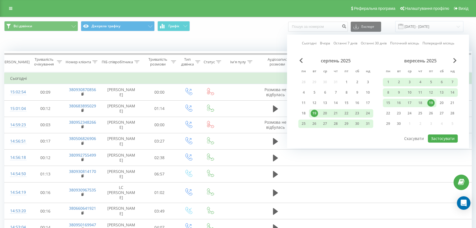
click at [430, 100] on div "19" at bounding box center [430, 102] width 7 height 7
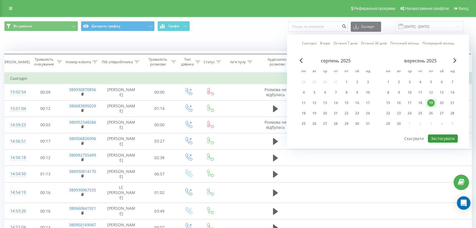
click at [441, 135] on button "Застосувати" at bounding box center [442, 139] width 30 height 8
type input "[DATE] - [DATE]"
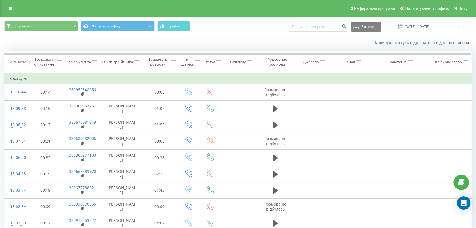
drag, startPoint x: 11, startPoint y: 10, endPoint x: 15, endPoint y: 17, distance: 8.8
click at [10, 10] on icon at bounding box center [10, 8] width 3 height 4
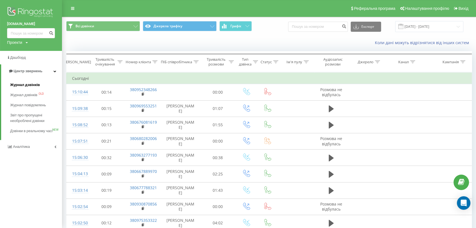
click at [23, 86] on span "Журнал дзвінків" at bounding box center [25, 85] width 30 height 6
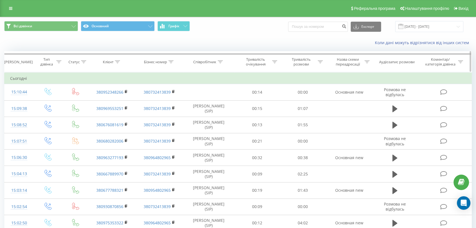
click at [219, 61] on icon at bounding box center [220, 62] width 5 height 3
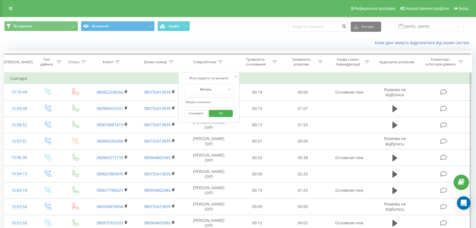
drag, startPoint x: 206, startPoint y: 100, endPoint x: 206, endPoint y: 104, distance: 4.2
click at [206, 100] on input "text" at bounding box center [209, 102] width 50 height 10
type input "[PERSON_NAME]"
click at [223, 114] on span "OK" at bounding box center [221, 113] width 16 height 9
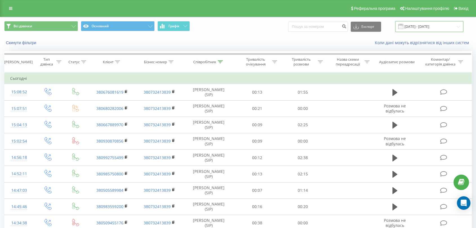
click at [416, 24] on input "[DATE] - [DATE]" at bounding box center [429, 26] width 68 height 11
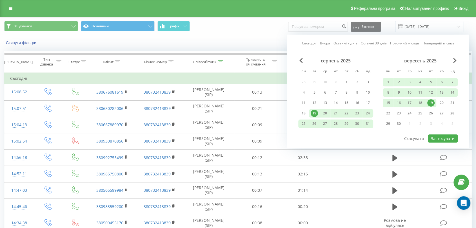
click at [430, 103] on div "19" at bounding box center [430, 102] width 7 height 7
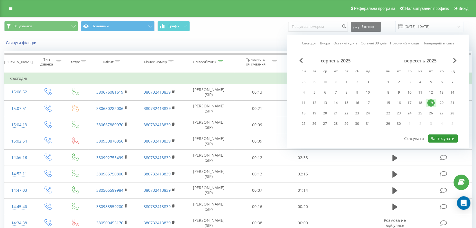
click at [434, 136] on button "Застосувати" at bounding box center [442, 139] width 30 height 8
type input "[DATE] - [DATE]"
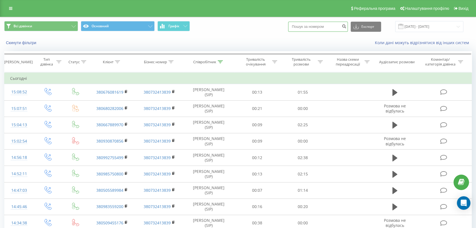
click at [308, 25] on input at bounding box center [318, 27] width 60 height 10
paste input "380952348266"
type input "380952348266"
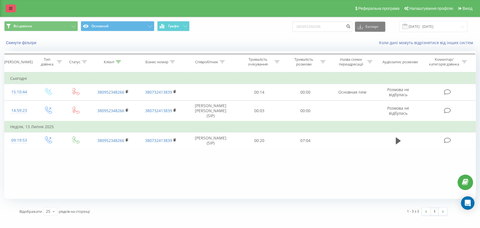
click at [12, 10] on link at bounding box center [11, 9] width 10 height 8
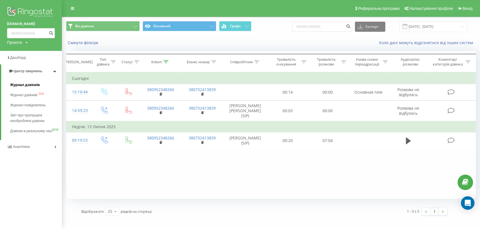
click at [17, 84] on span "Журнал дзвінків" at bounding box center [25, 85] width 30 height 6
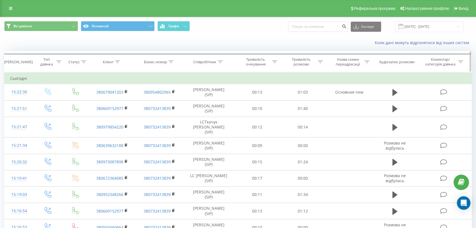
click at [220, 62] on icon at bounding box center [220, 62] width 5 height 3
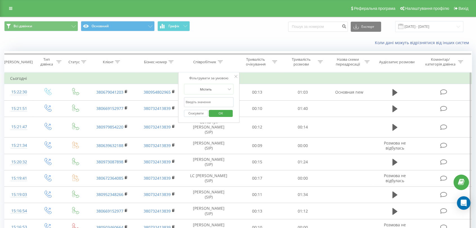
drag, startPoint x: 216, startPoint y: 100, endPoint x: 216, endPoint y: 104, distance: 3.9
click at [216, 100] on input "text" at bounding box center [209, 102] width 50 height 10
type input "[PERSON_NAME]"
click at [218, 113] on span "OK" at bounding box center [221, 113] width 16 height 9
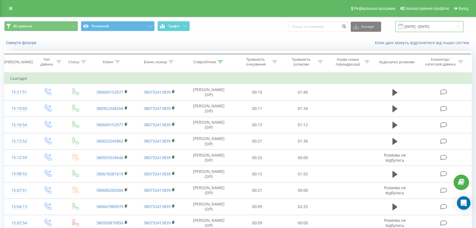
click at [428, 31] on input "[DATE] - [DATE]" at bounding box center [429, 26] width 68 height 11
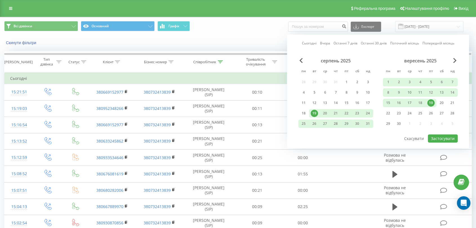
click at [431, 102] on div "19" at bounding box center [430, 102] width 7 height 7
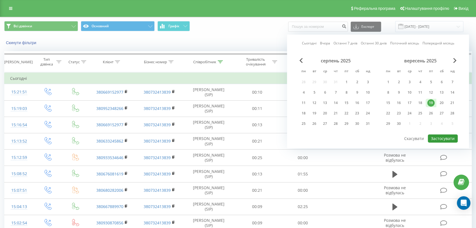
click at [438, 136] on button "Застосувати" at bounding box center [442, 139] width 30 height 8
type input "[DATE] - [DATE]"
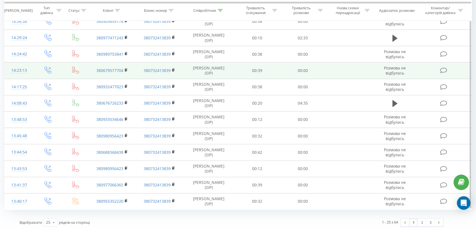
scroll to position [286, 0]
